Goal: Task Accomplishment & Management: Manage account settings

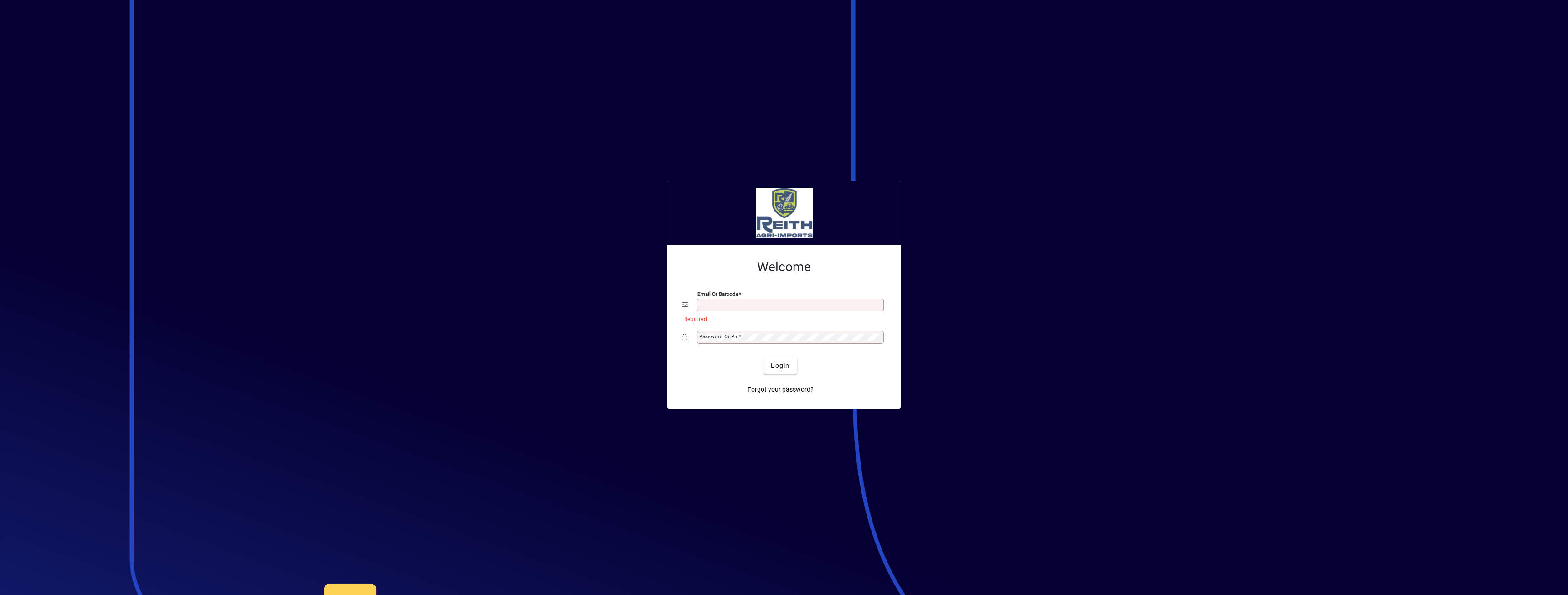
click at [712, 298] on div "Email or Barcode" at bounding box center [783, 305] width 204 height 17
click at [714, 306] on input "Email or Barcode" at bounding box center [791, 305] width 184 height 7
type input "**********"
click at [726, 334] on mat-label "Password or Pin" at bounding box center [719, 336] width 39 height 6
click at [763, 357] on button "Login" at bounding box center [780, 365] width 33 height 16
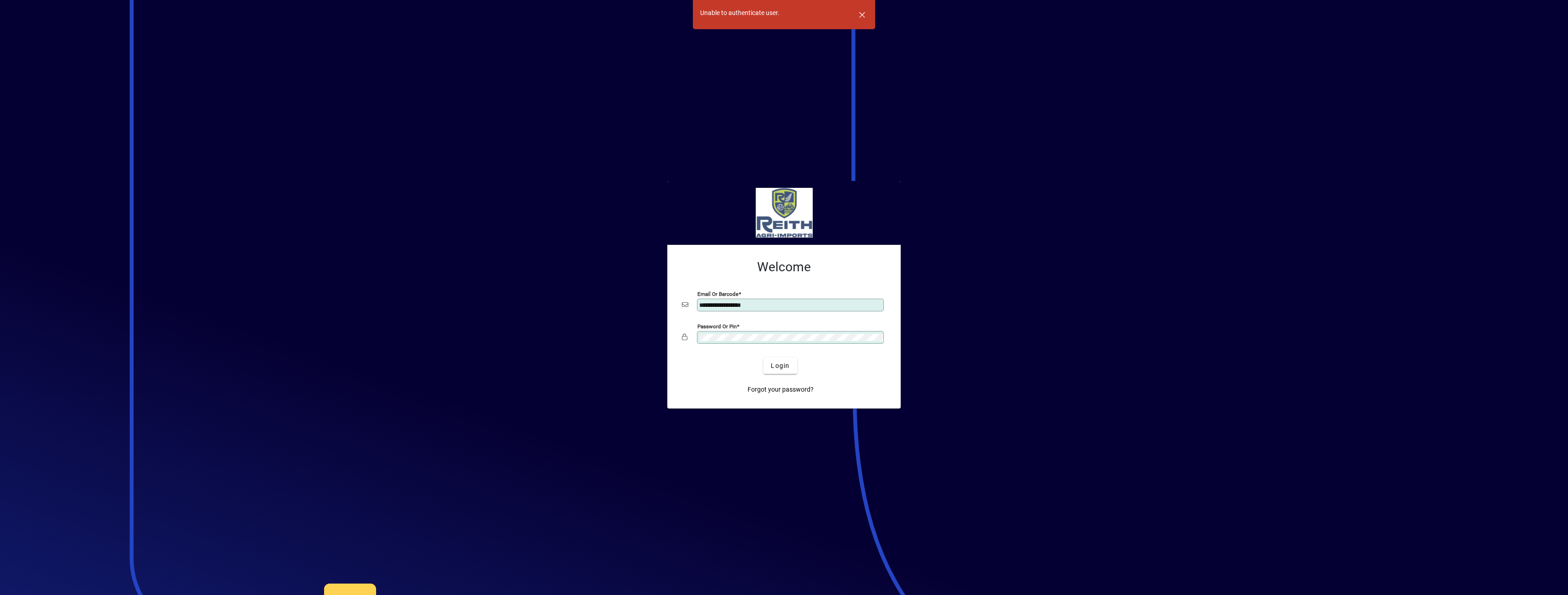
click at [763, 357] on button "Login" at bounding box center [780, 365] width 33 height 16
click at [786, 342] on div "Password or Pin" at bounding box center [790, 337] width 187 height 13
click at [763, 357] on button "Login" at bounding box center [780, 365] width 33 height 16
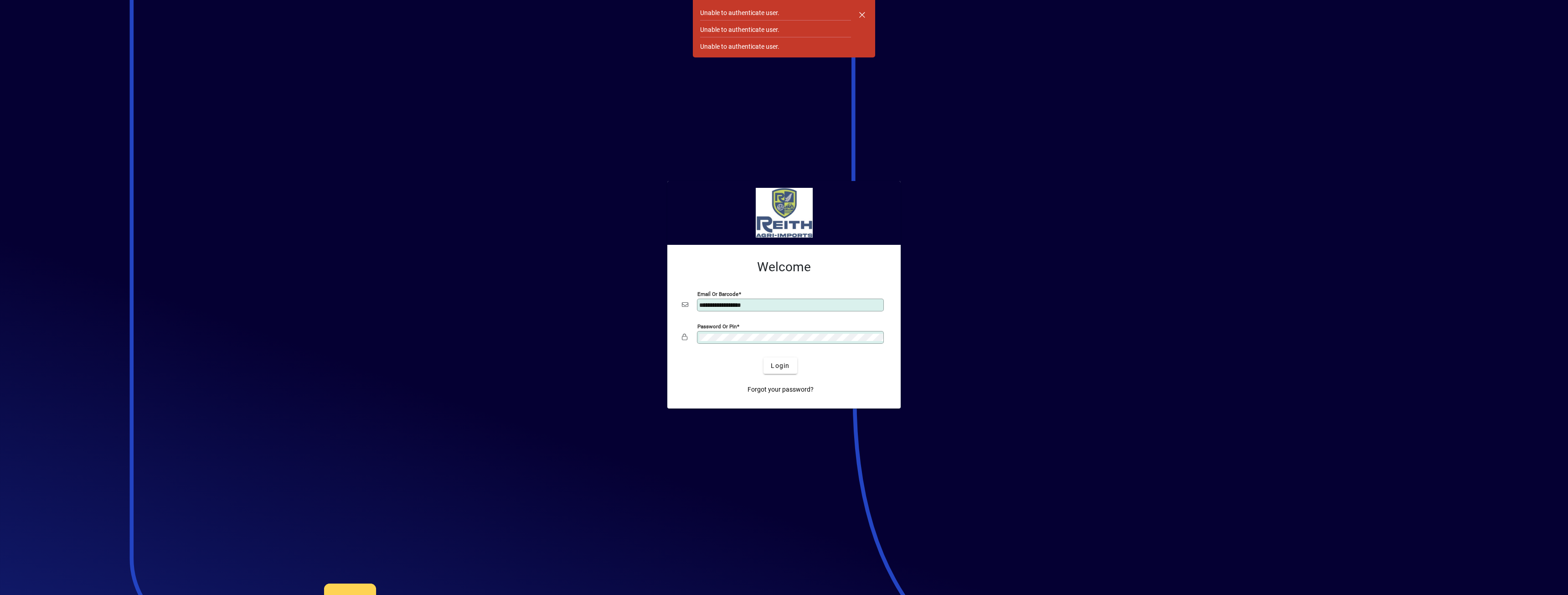
click at [763, 357] on button "Login" at bounding box center [780, 365] width 33 height 16
click at [687, 337] on div "Password or Pin" at bounding box center [783, 337] width 204 height 17
click at [763, 357] on button "Login" at bounding box center [780, 365] width 33 height 16
